Goal: Information Seeking & Learning: Find specific fact

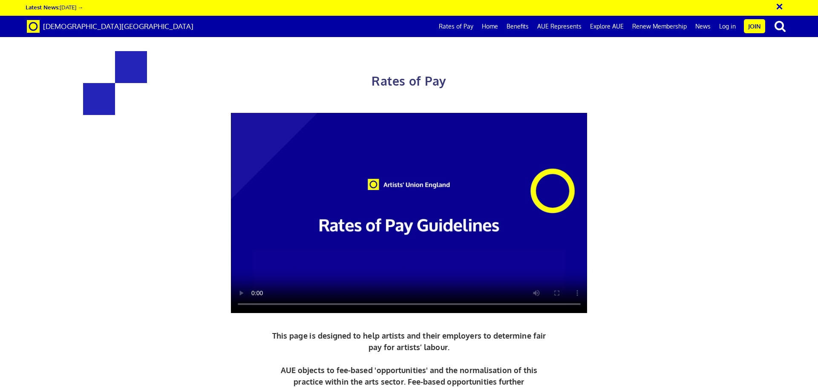
scroll to position [298, 0]
drag, startPoint x: 522, startPoint y: 216, endPoint x: 467, endPoint y: 205, distance: 55.2
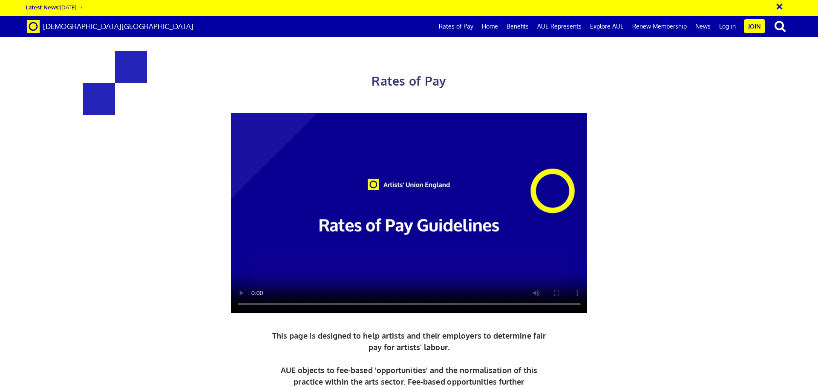
drag, startPoint x: 202, startPoint y: 225, endPoint x: 345, endPoint y: 232, distance: 143.8
drag, startPoint x: 471, startPoint y: 235, endPoint x: 599, endPoint y: 238, distance: 127.9
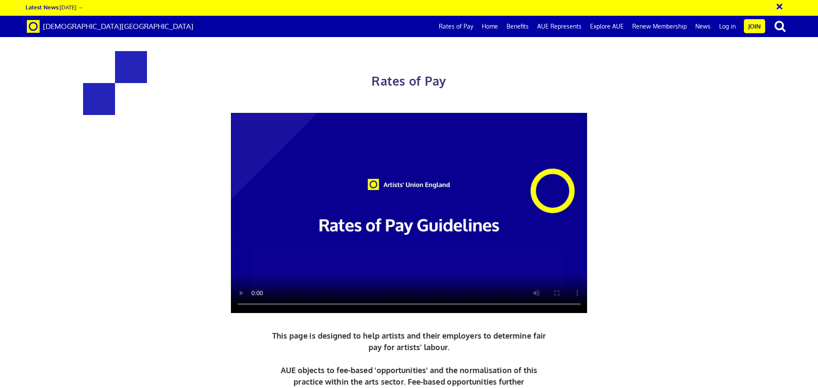
drag, startPoint x: 142, startPoint y: 307, endPoint x: 242, endPoint y: 312, distance: 99.8
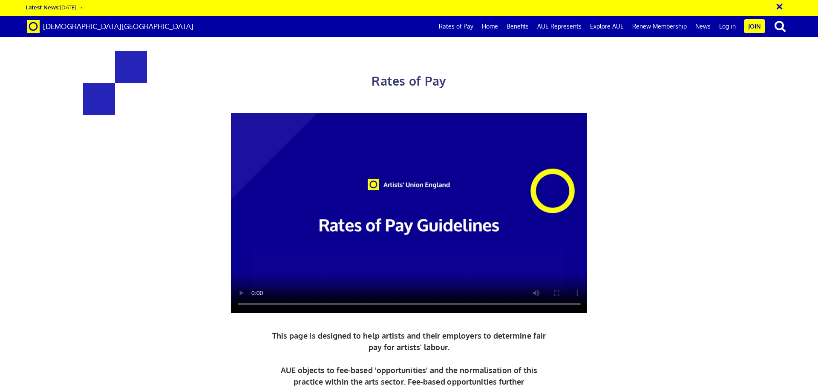
drag, startPoint x: 463, startPoint y: 155, endPoint x: 596, endPoint y: 297, distance: 194.8
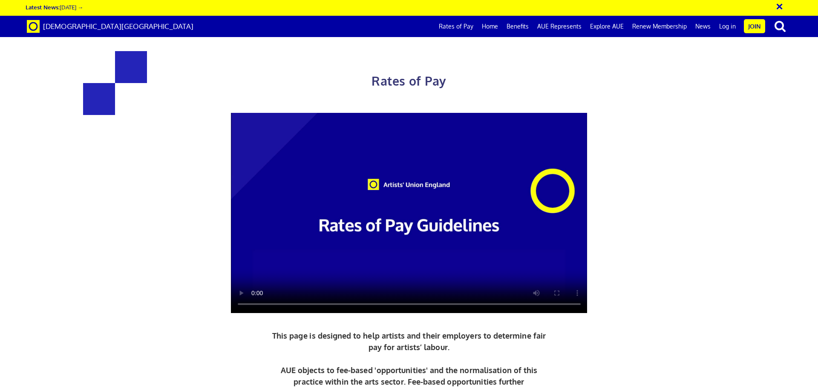
drag, startPoint x: 314, startPoint y: 239, endPoint x: 675, endPoint y: 274, distance: 362.2
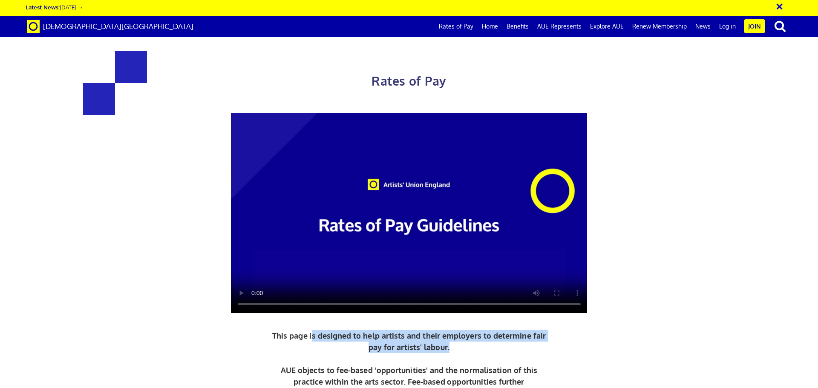
drag, startPoint x: 458, startPoint y: 347, endPoint x: 312, endPoint y: 337, distance: 146.1
click at [312, 337] on p "This page is designed to help artists and their employers to determine fair pay…" at bounding box center [409, 364] width 278 height 69
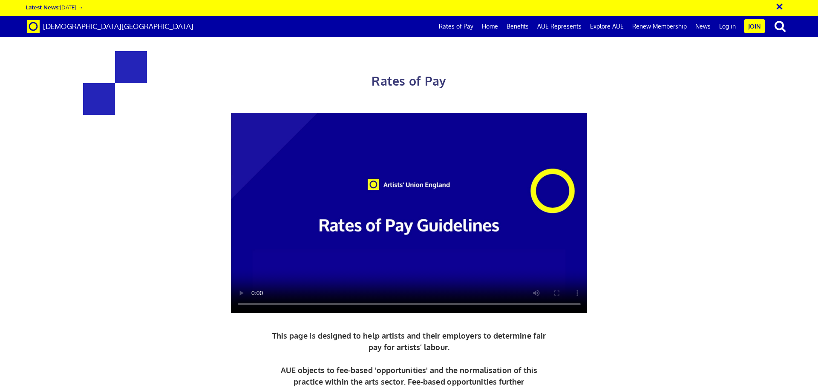
drag, startPoint x: 349, startPoint y: 289, endPoint x: 388, endPoint y: 266, distance: 45.5
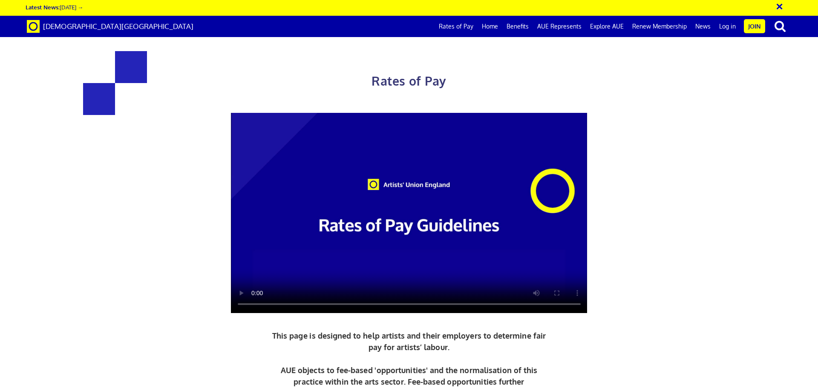
drag, startPoint x: 539, startPoint y: 169, endPoint x: 523, endPoint y: 130, distance: 41.9
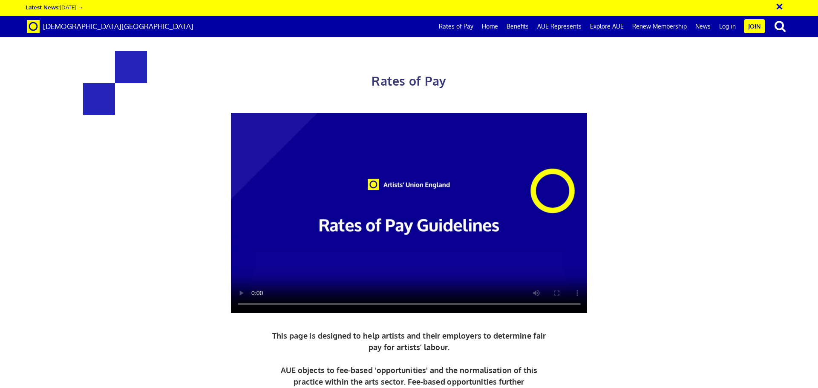
drag, startPoint x: 504, startPoint y: 147, endPoint x: 576, endPoint y: 162, distance: 74.0
drag, startPoint x: 577, startPoint y: 163, endPoint x: 482, endPoint y: 123, distance: 103.0
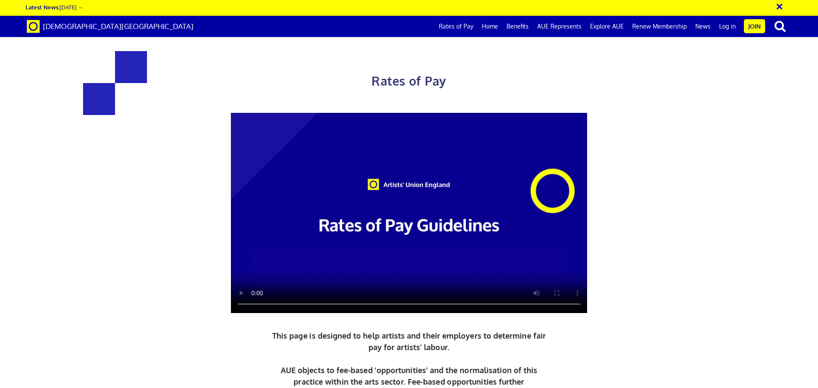
drag, startPoint x: 482, startPoint y: 123, endPoint x: 584, endPoint y: 173, distance: 113.6
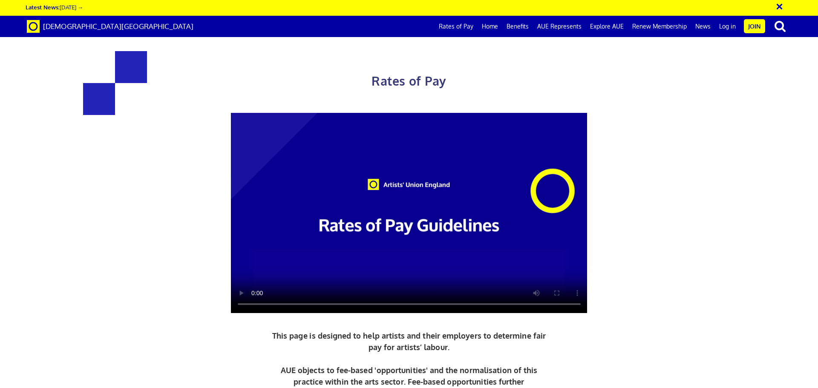
drag, startPoint x: 603, startPoint y: 255, endPoint x: 532, endPoint y: 206, distance: 86.2
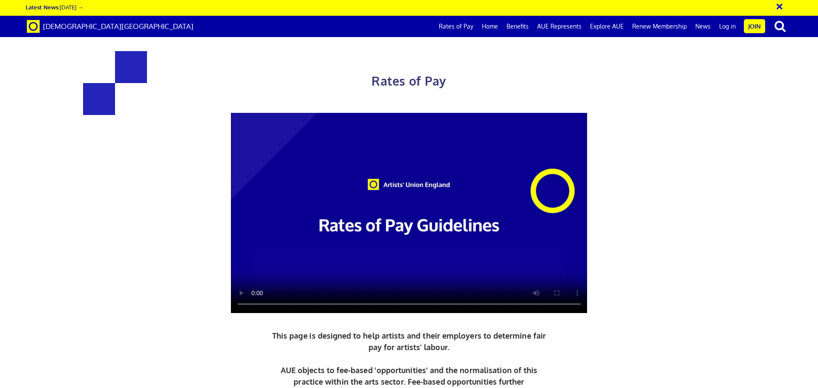
drag, startPoint x: 531, startPoint y: 205, endPoint x: 588, endPoint y: 261, distance: 79.9
drag, startPoint x: 603, startPoint y: 221, endPoint x: 503, endPoint y: 169, distance: 112.5
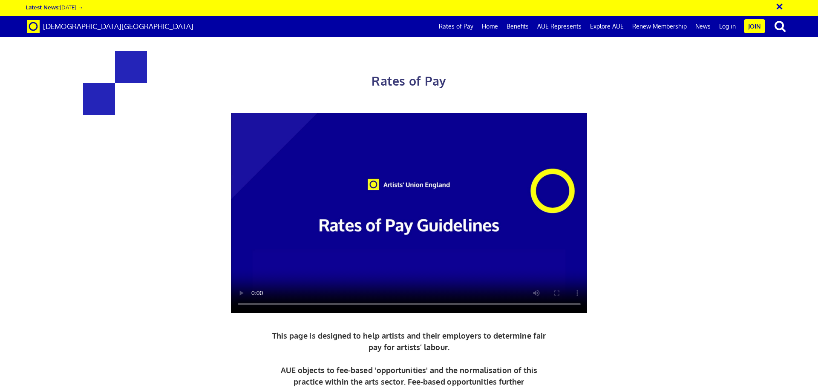
drag, startPoint x: 495, startPoint y: 166, endPoint x: 494, endPoint y: 177, distance: 11.1
drag, startPoint x: 508, startPoint y: 185, endPoint x: 603, endPoint y: 226, distance: 104.2
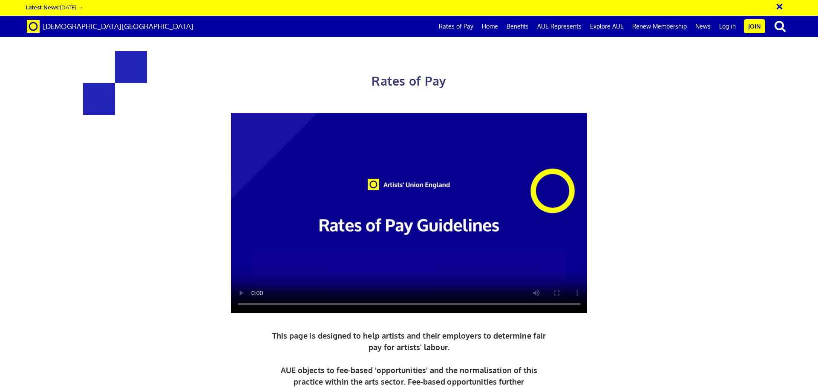
drag, startPoint x: 603, startPoint y: 227, endPoint x: 626, endPoint y: 225, distance: 22.2
